Goal: Find specific page/section: Find specific page/section

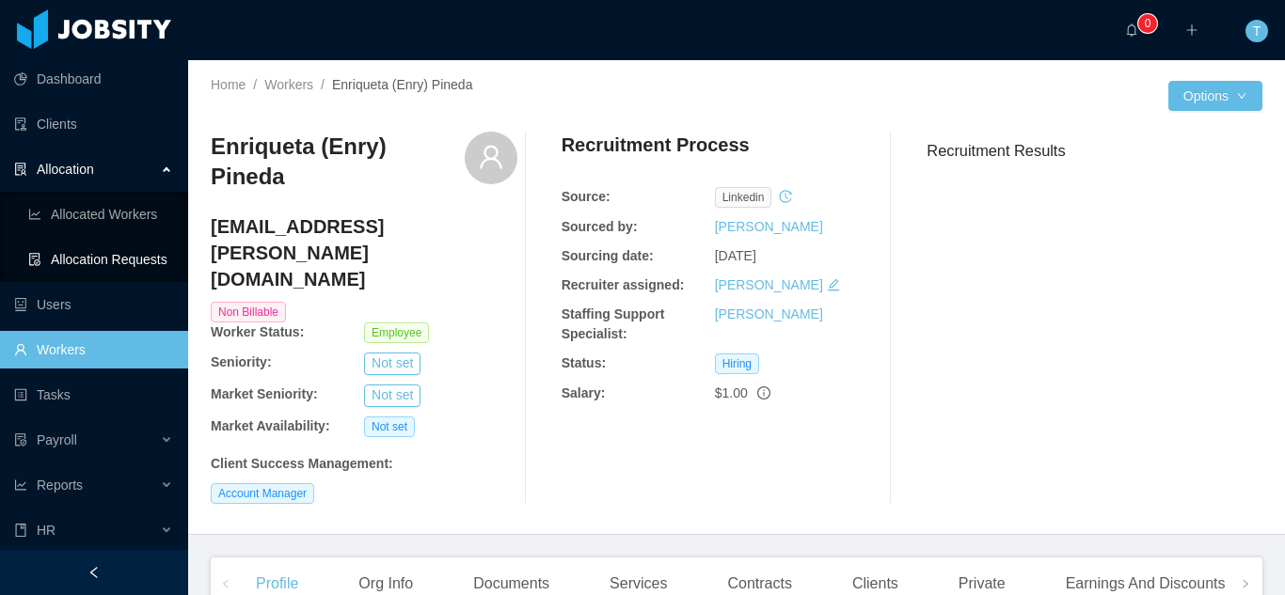
scroll to position [266, 0]
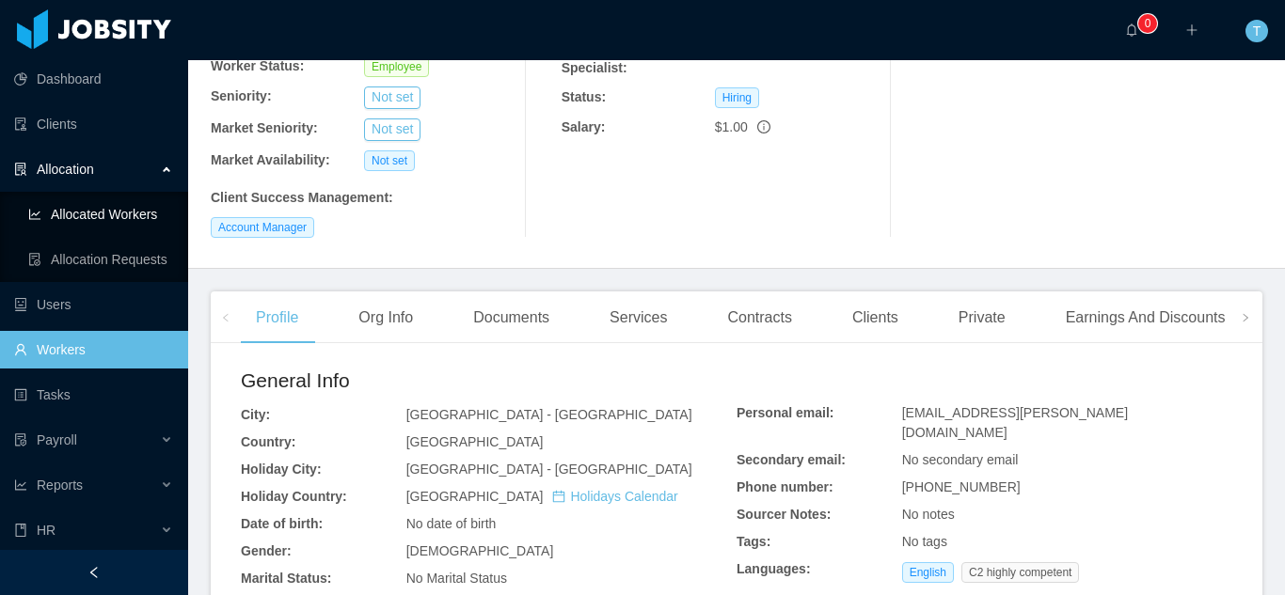
click at [103, 211] on link "Allocated Workers" at bounding box center [100, 215] width 145 height 38
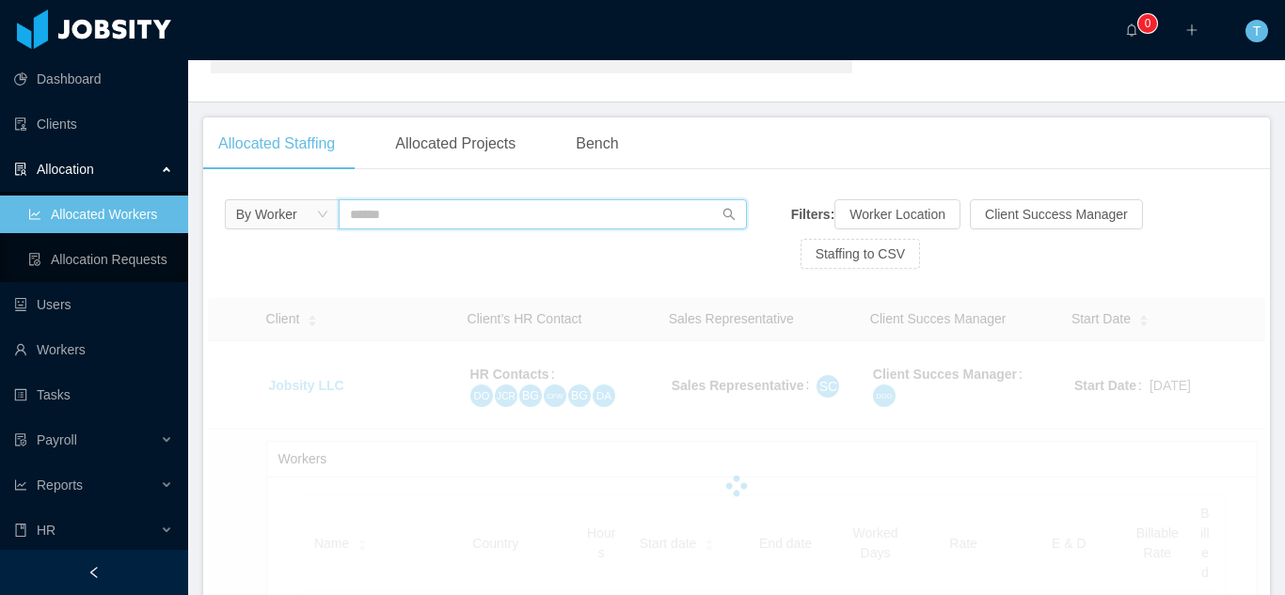
click at [373, 215] on input "text" at bounding box center [543, 214] width 409 height 30
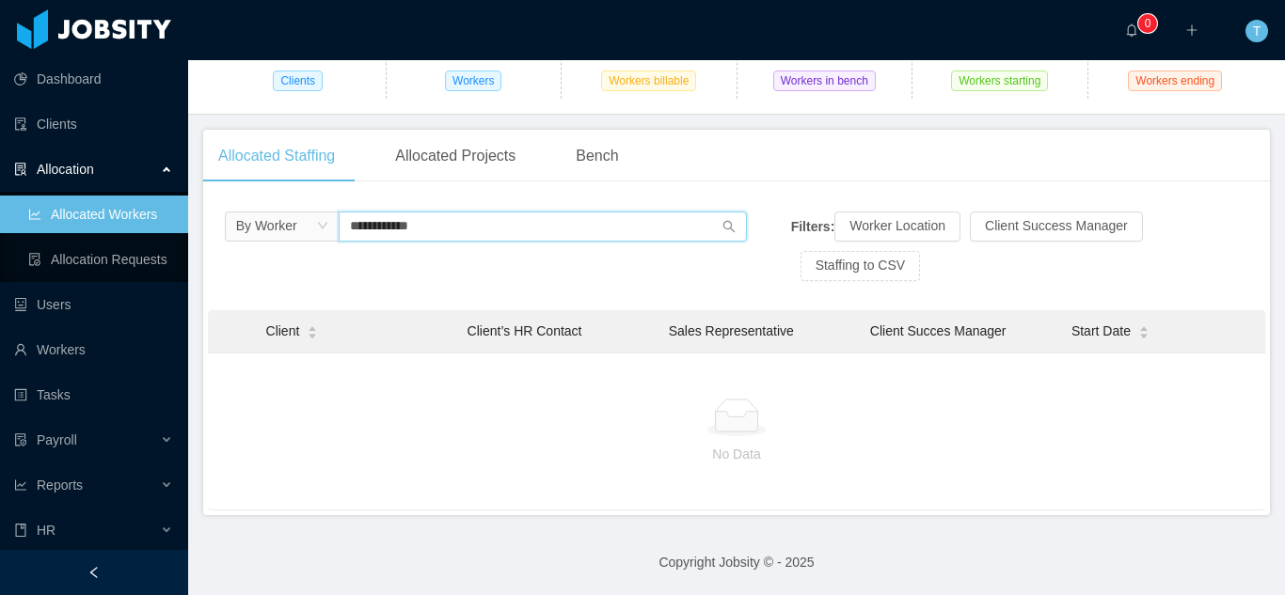
scroll to position [201, 0]
type input "**********"
click at [57, 356] on link "Workers" at bounding box center [93, 350] width 159 height 38
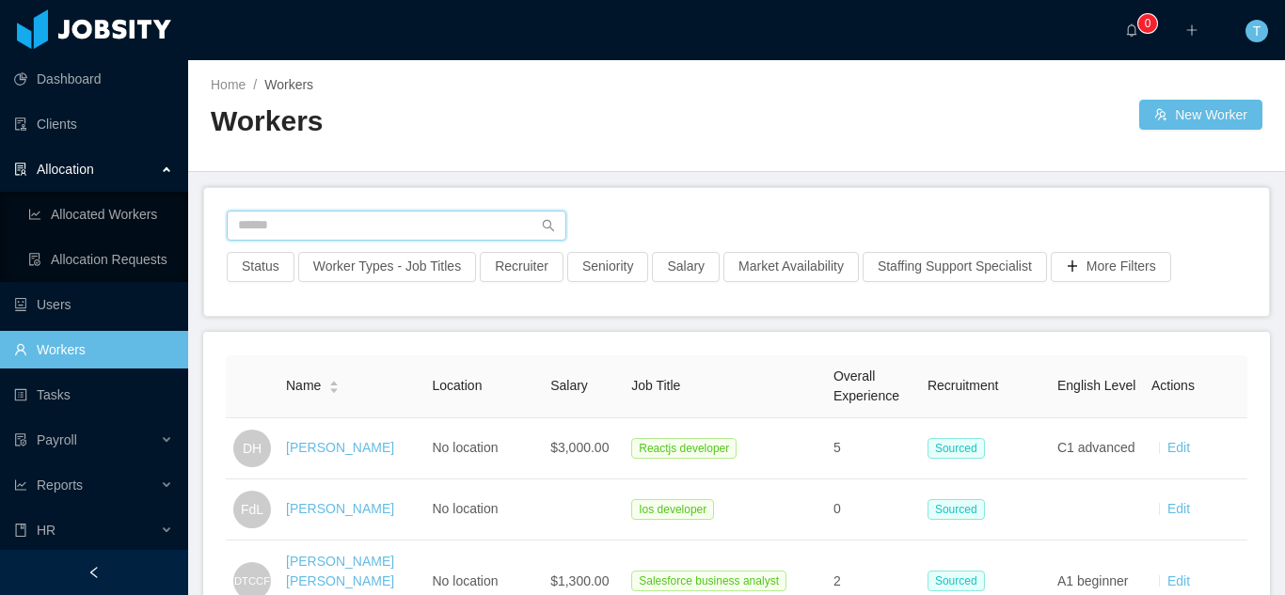
click at [408, 230] on input "text" at bounding box center [397, 226] width 340 height 30
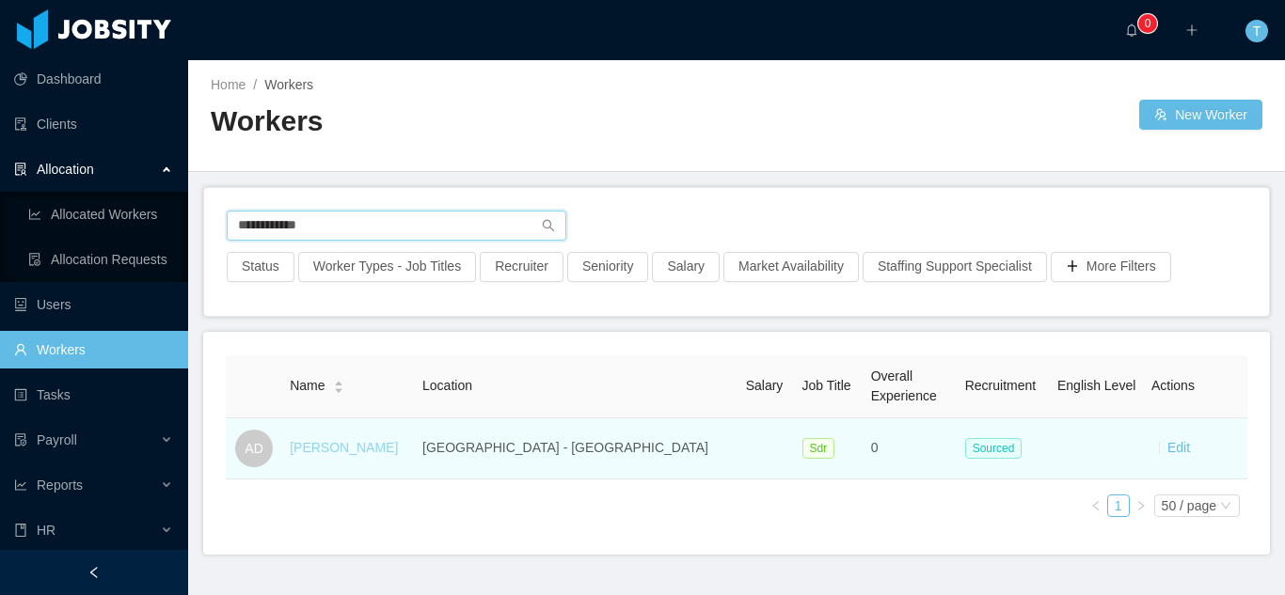
type input "**********"
click at [344, 448] on link "[PERSON_NAME]" at bounding box center [344, 447] width 108 height 15
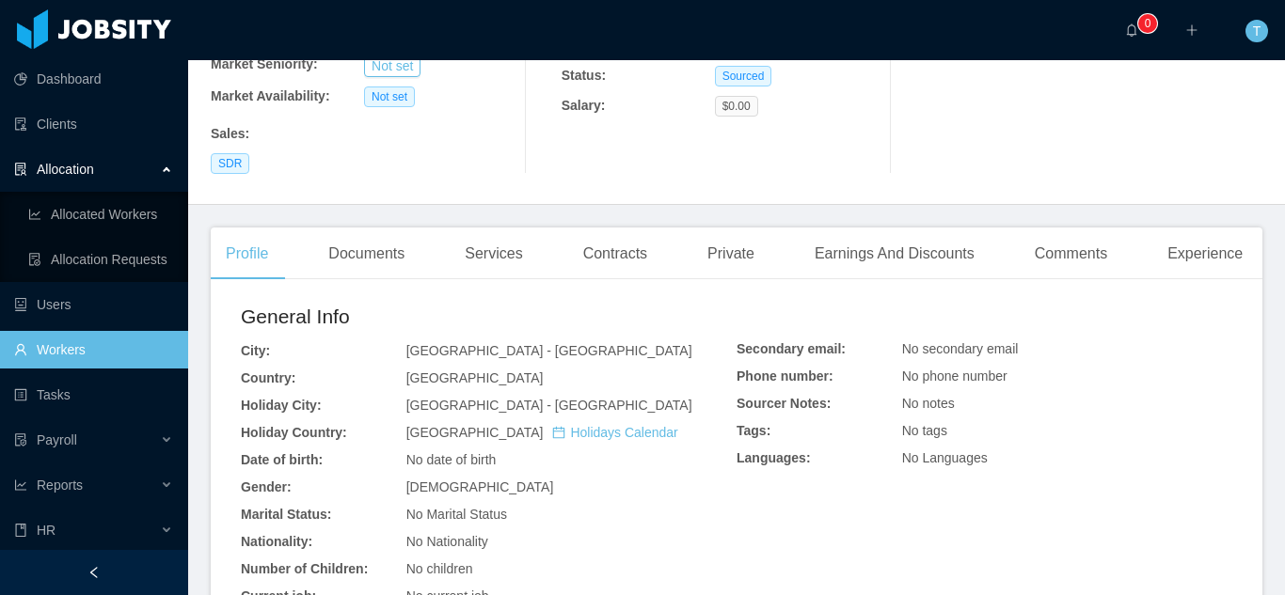
scroll to position [338, 0]
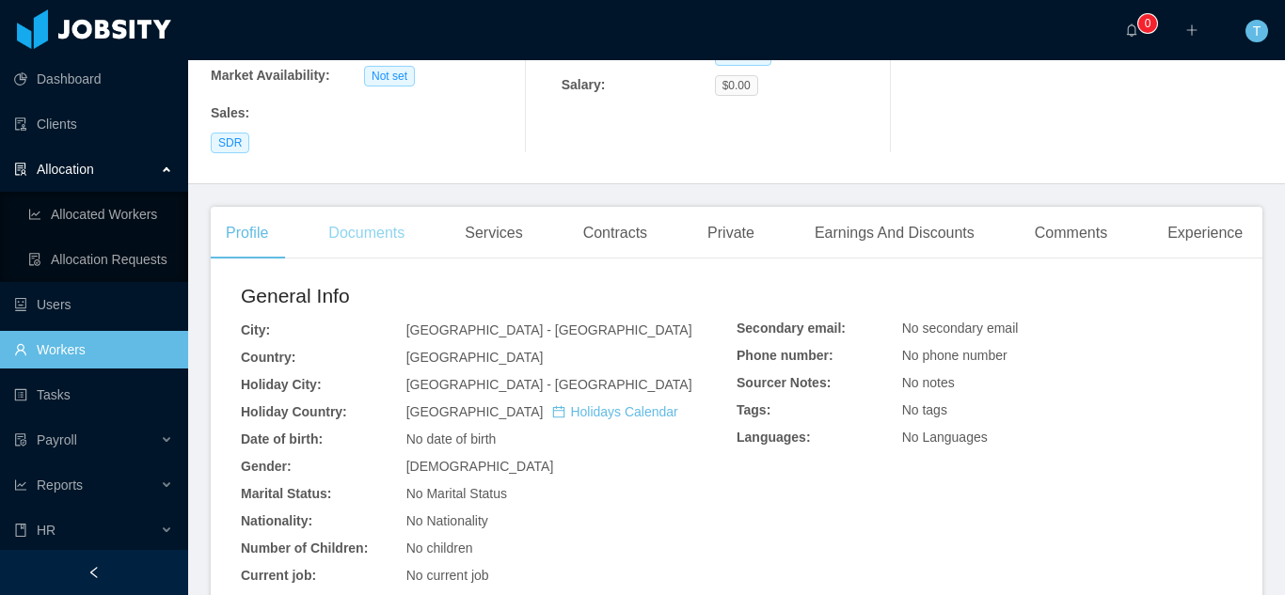
click at [358, 207] on div "Documents" at bounding box center [366, 233] width 106 height 53
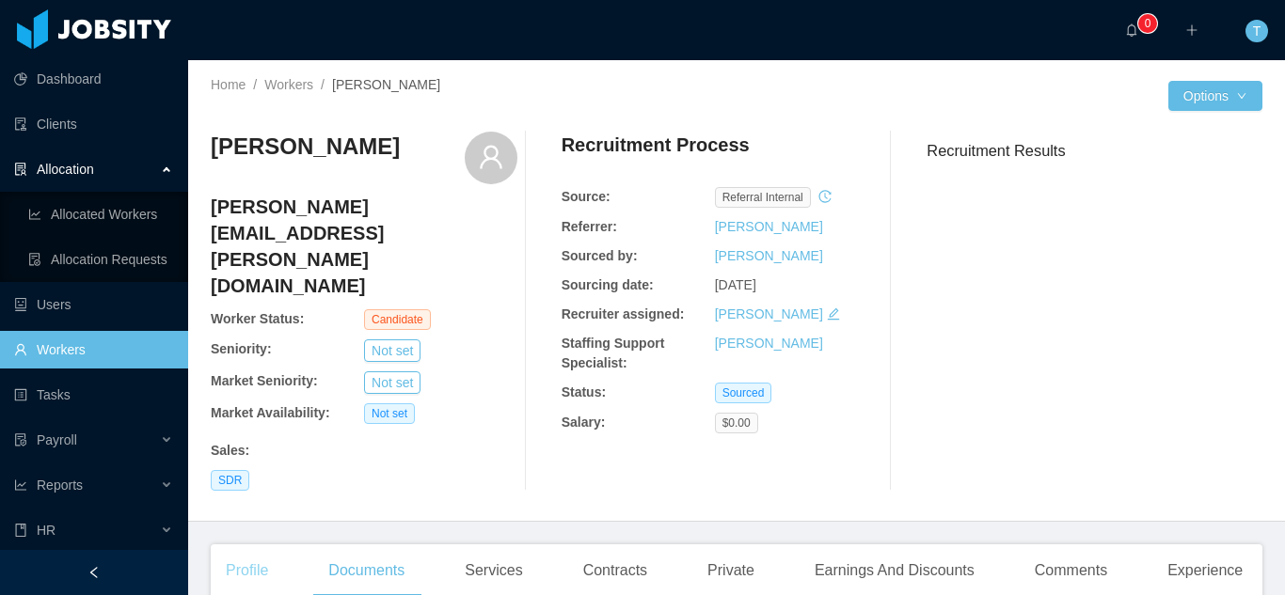
click at [247, 545] on div "Profile" at bounding box center [247, 571] width 72 height 53
